Goal: Book appointment/travel/reservation

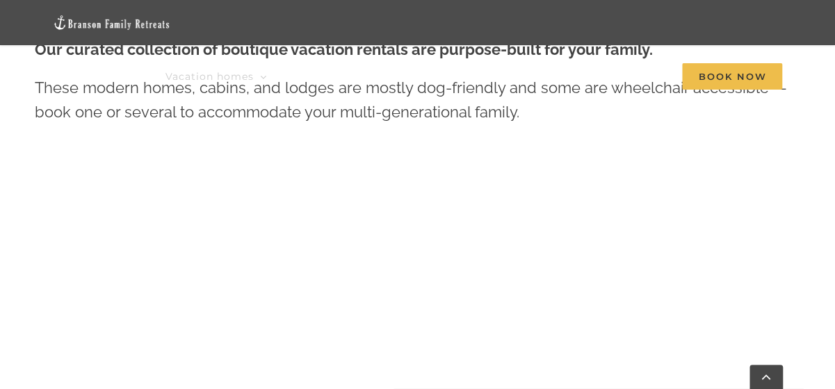
scroll to position [483, 0]
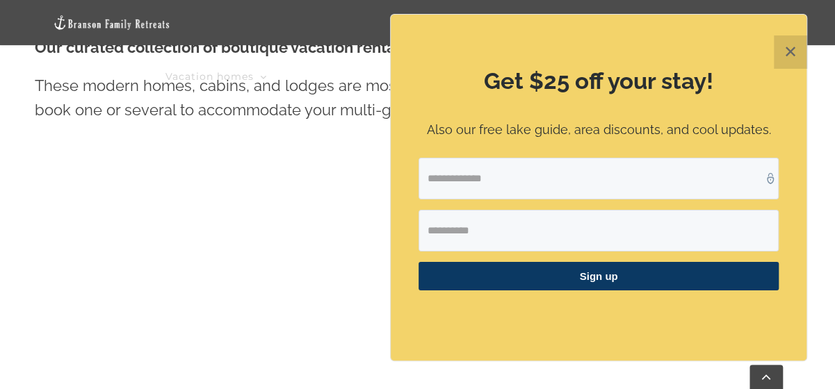
click at [796, 51] on button "✕" at bounding box center [790, 51] width 33 height 33
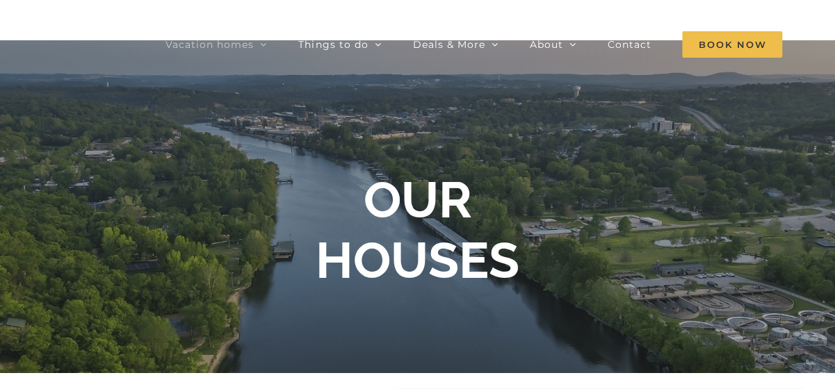
scroll to position [0, 0]
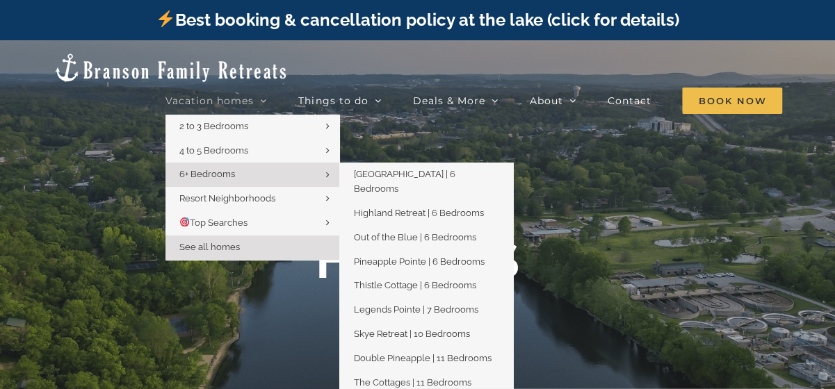
click at [267, 163] on link "6+ Bedrooms" at bounding box center [253, 175] width 174 height 24
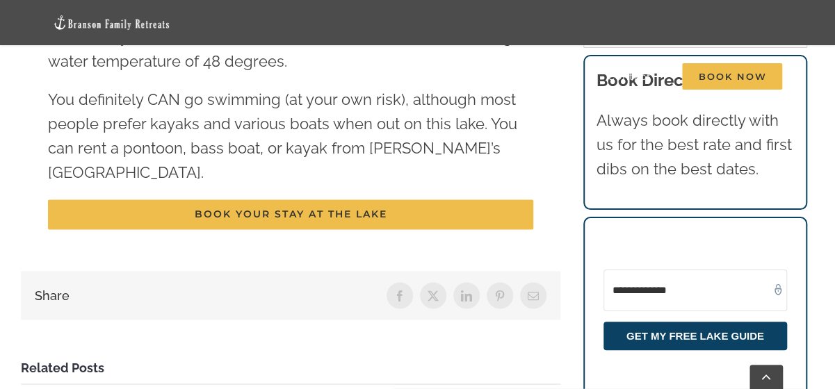
scroll to position [5967, 0]
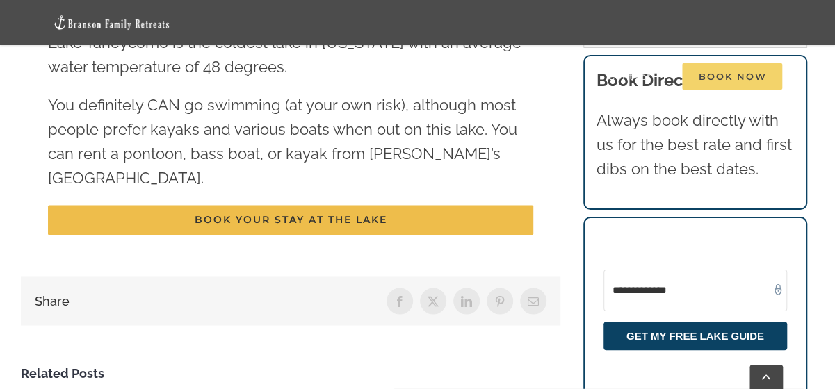
click at [726, 73] on span "Book Now" at bounding box center [732, 76] width 100 height 26
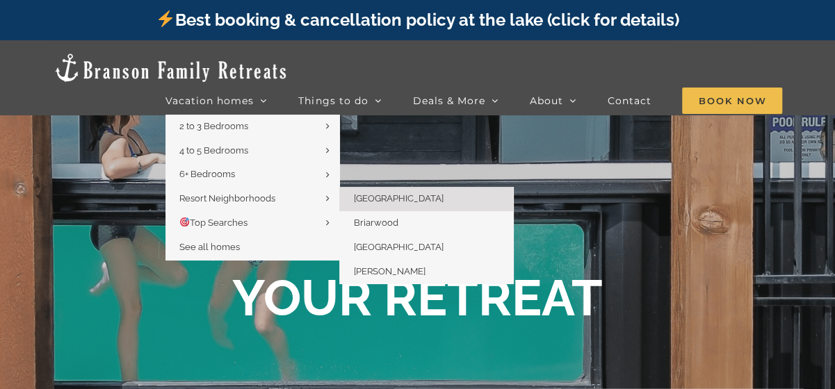
click at [376, 193] on span "[GEOGRAPHIC_DATA]" at bounding box center [398, 198] width 90 height 10
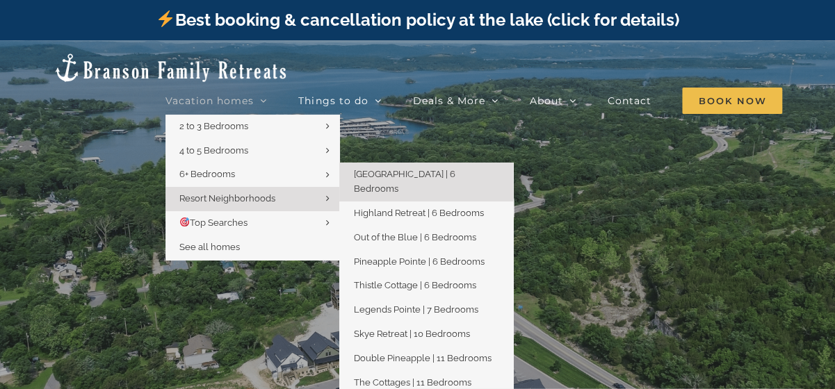
click at [378, 163] on link "[GEOGRAPHIC_DATA] | 6 Bedrooms" at bounding box center [426, 182] width 174 height 39
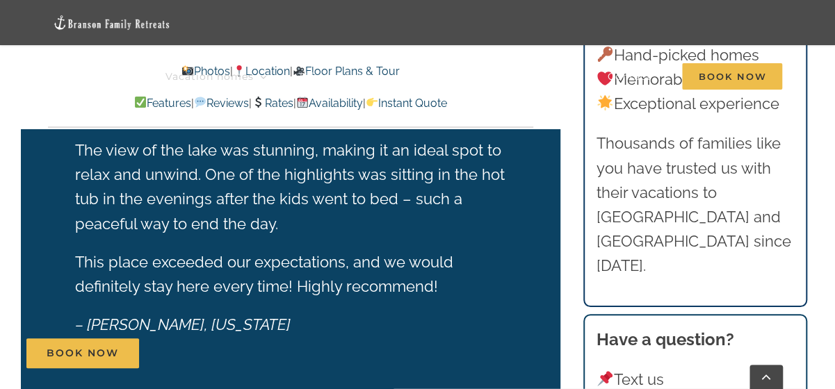
scroll to position [2396, 0]
